Goal: Task Accomplishment & Management: Manage account settings

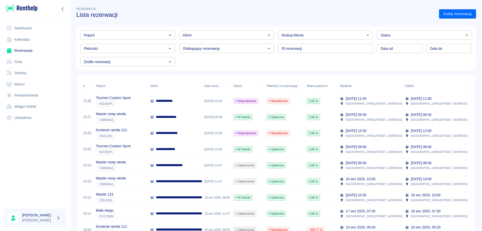
drag, startPoint x: 176, startPoint y: 180, endPoint x: 182, endPoint y: 181, distance: 6.0
click at [176, 181] on p "**********" at bounding box center [214, 180] width 117 height 5
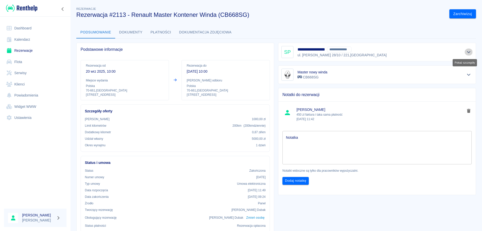
click at [467, 52] on icon "Pokaż szczegóły" at bounding box center [469, 52] width 4 height 2
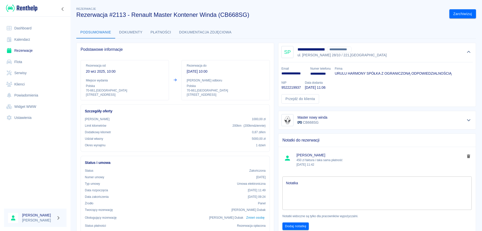
click at [289, 87] on p "9522219937" at bounding box center [290, 87] width 19 height 5
copy p "9522219937"
click at [292, 74] on p "**********" at bounding box center [293, 73] width 25 height 5
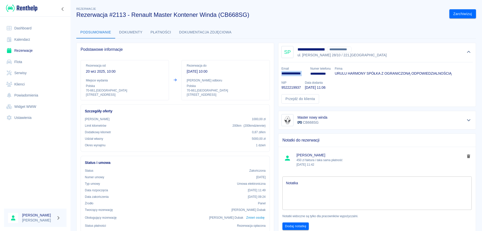
click at [292, 74] on p "**********" at bounding box center [293, 73] width 25 height 5
copy p "**********"
click at [161, 30] on button "Płatności" at bounding box center [161, 32] width 29 height 12
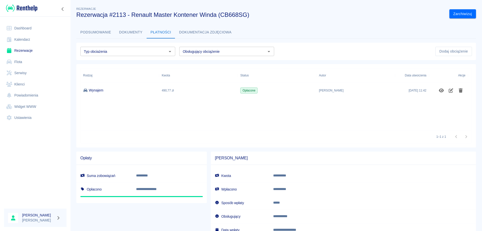
click at [18, 50] on link "Rezerwacje" at bounding box center [35, 50] width 62 height 11
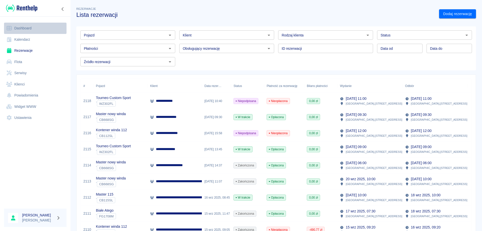
click at [21, 26] on link "Dashboard" at bounding box center [35, 28] width 62 height 11
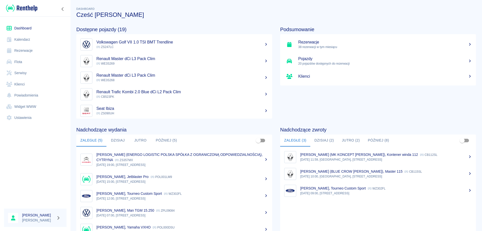
scroll to position [25, 0]
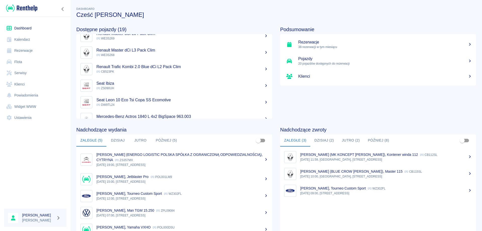
click at [320, 139] on button "Dzisiaj (2)" at bounding box center [324, 140] width 28 height 12
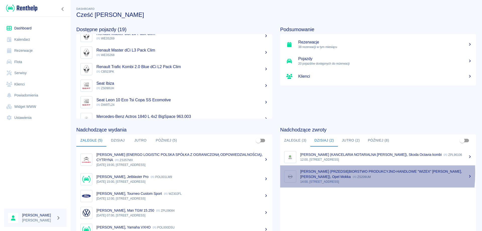
click at [324, 172] on p "[PERSON_NAME] (PRZEDSIĘBIORSTWO PRODUKCYJNO-HANDLOWE "WIZEX" [PERSON_NAME], [PE…" at bounding box center [381, 173] width 162 height 9
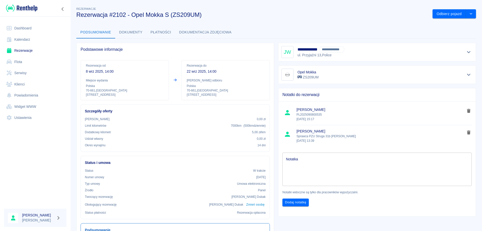
click at [466, 51] on icon "Pokaż szczegóły" at bounding box center [469, 52] width 6 height 5
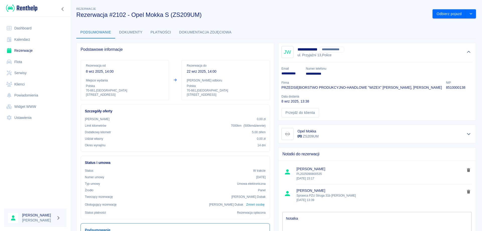
click at [21, 29] on link "Dashboard" at bounding box center [35, 28] width 62 height 11
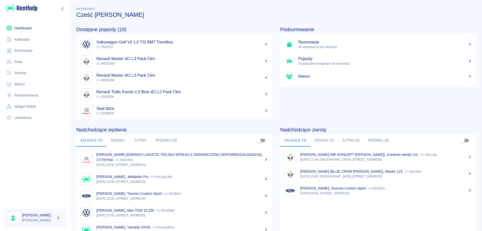
click at [324, 137] on button "Dzisiaj (2)" at bounding box center [324, 140] width 28 height 12
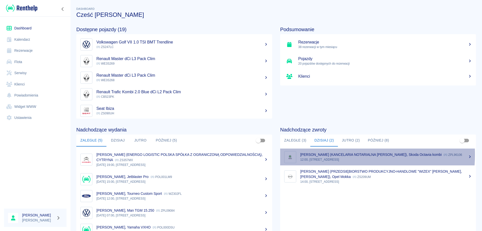
click at [329, 154] on p "[PERSON_NAME] (KANCELARIA NOTARIALNA [PERSON_NAME]), Skoda Octavia kombi" at bounding box center [370, 154] width 141 height 4
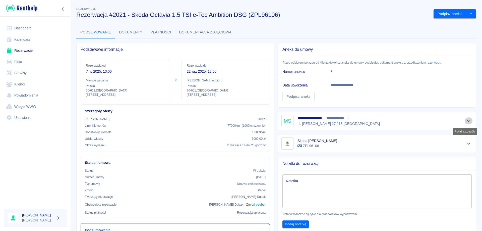
click at [466, 121] on icon "Pokaż szczegóły" at bounding box center [469, 120] width 6 height 5
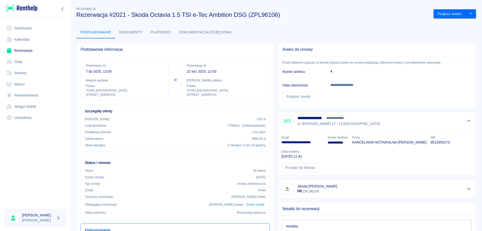
click at [303, 143] on p "**********" at bounding box center [302, 142] width 42 height 5
copy p "**********"
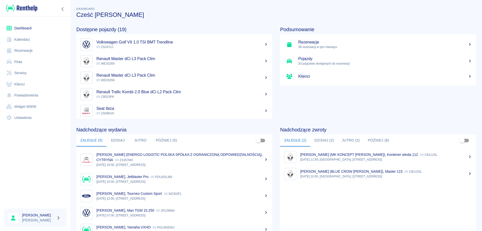
click at [321, 139] on button "Dzisiaj (2)" at bounding box center [324, 140] width 28 height 12
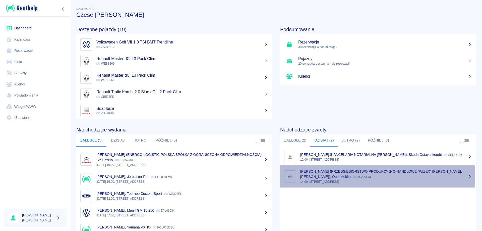
click at [310, 175] on p "[PERSON_NAME] (PRZEDSIĘBIORSTWO PRODUKCYJNO-HANDLOWE "WIZEX" [PERSON_NAME], [PE…" at bounding box center [381, 173] width 162 height 9
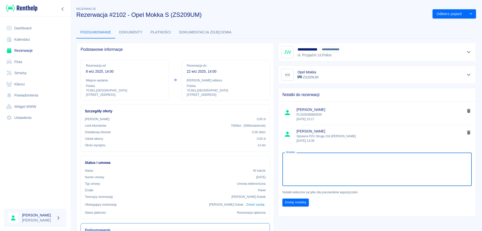
click at [306, 168] on textarea "Notatka" at bounding box center [377, 169] width 182 height 25
type textarea "nr kontaktowy 914200718"
click at [296, 201] on button "Dodaj notatkę" at bounding box center [295, 202] width 26 height 8
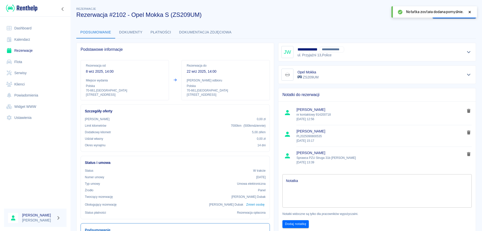
click at [468, 12] on icon at bounding box center [469, 12] width 5 height 4
click at [469, 12] on icon "drop-down" at bounding box center [471, 13] width 4 height 3
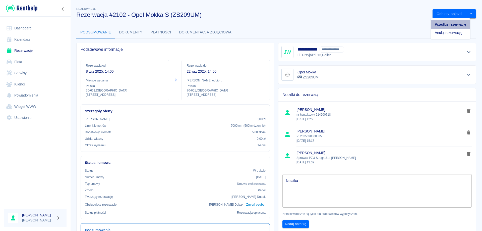
click at [449, 24] on li "Przedłuż rezerwację" at bounding box center [450, 24] width 39 height 8
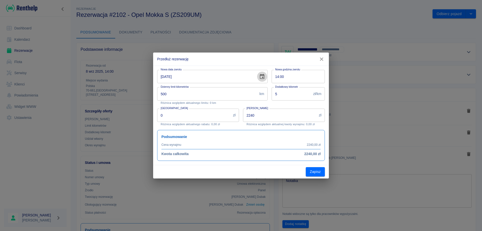
click at [262, 75] on icon "Choose date, selected date is 22 wrz 2025" at bounding box center [262, 76] width 5 height 5
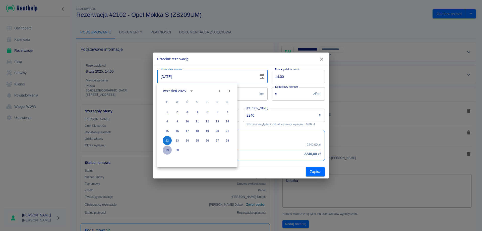
click at [165, 149] on button "29" at bounding box center [167, 149] width 9 height 9
type input "[DATE]"
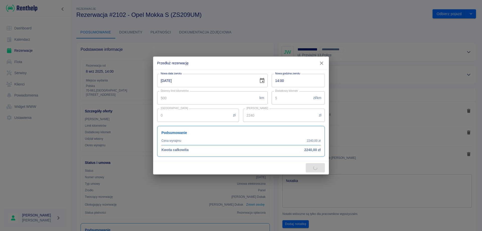
type input "3360"
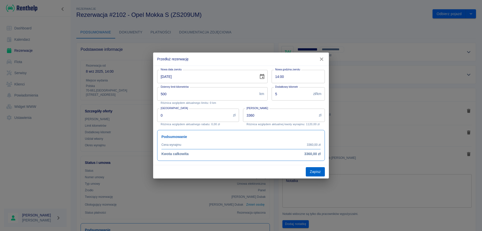
click at [316, 172] on button "Zapisz" at bounding box center [315, 171] width 19 height 9
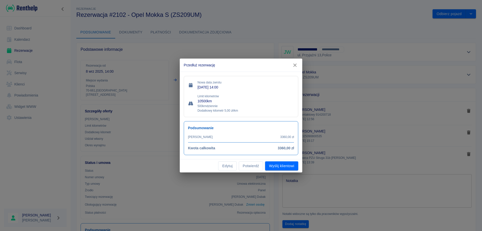
click at [253, 164] on button "Potwierdź" at bounding box center [251, 165] width 24 height 9
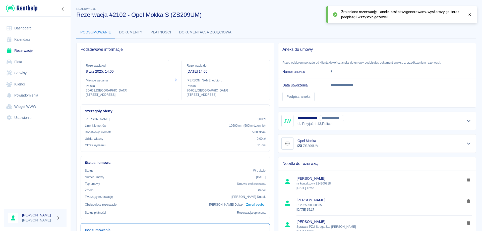
click at [20, 50] on link "Rezerwacje" at bounding box center [35, 50] width 62 height 11
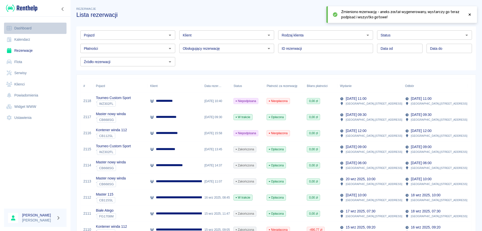
click at [16, 28] on link "Dashboard" at bounding box center [35, 28] width 62 height 11
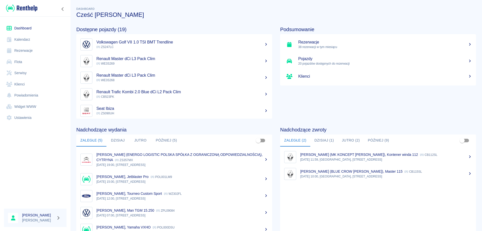
click at [321, 141] on button "Dzisiaj (1)" at bounding box center [324, 140] width 28 height 12
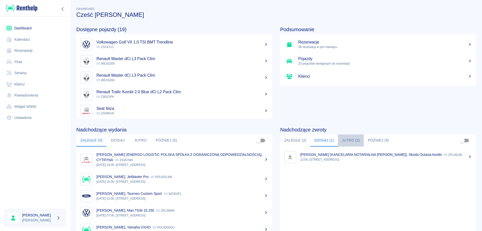
click at [347, 140] on button "Jutro (2)" at bounding box center [351, 140] width 26 height 12
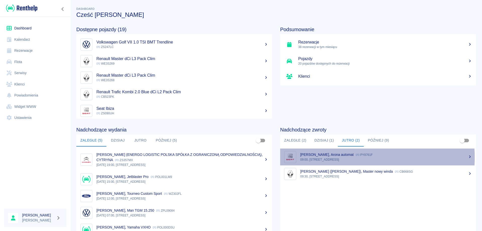
click at [311, 157] on p "09:00, [STREET_ADDRESS]" at bounding box center [386, 159] width 172 height 5
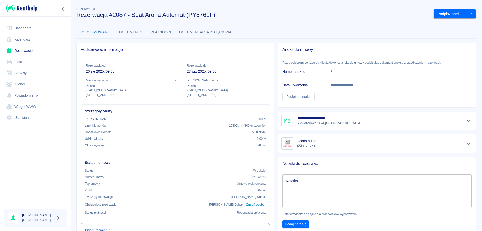
click at [23, 54] on link "Rezerwacje" at bounding box center [35, 50] width 62 height 11
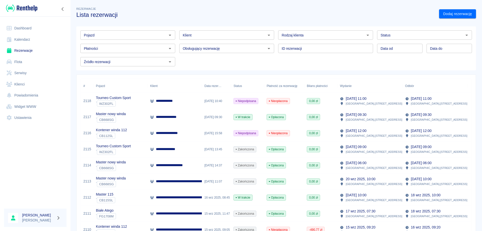
click at [28, 27] on link "Dashboard" at bounding box center [35, 28] width 62 height 11
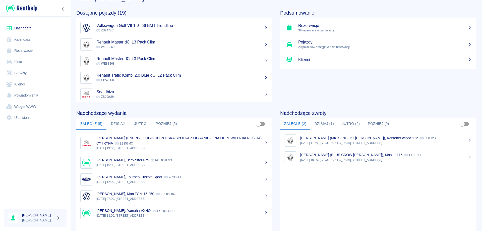
scroll to position [25, 0]
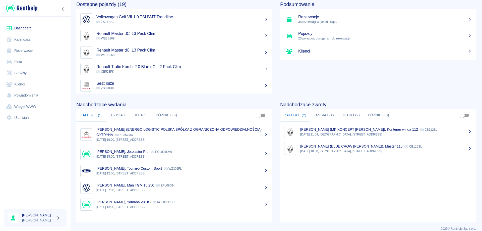
click at [350, 115] on button "Jutro (2)" at bounding box center [351, 115] width 26 height 12
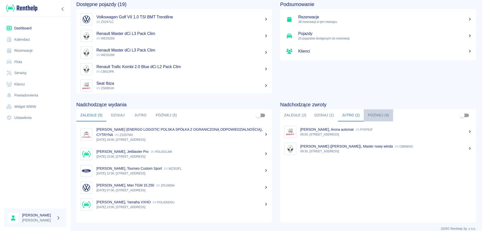
click at [373, 116] on button "Później (9)" at bounding box center [378, 115] width 29 height 12
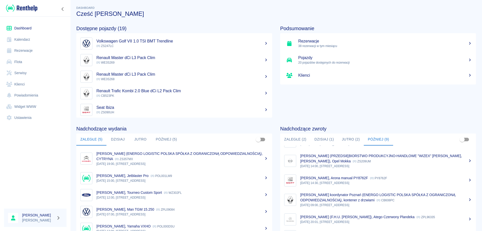
scroll to position [0, 0]
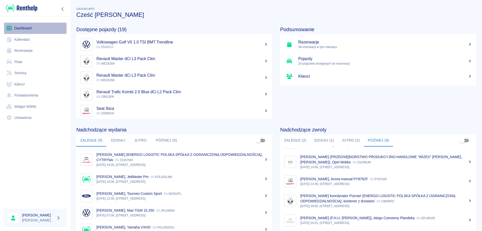
click at [29, 25] on link "Dashboard" at bounding box center [35, 28] width 62 height 11
